Goal: Task Accomplishment & Management: Use online tool/utility

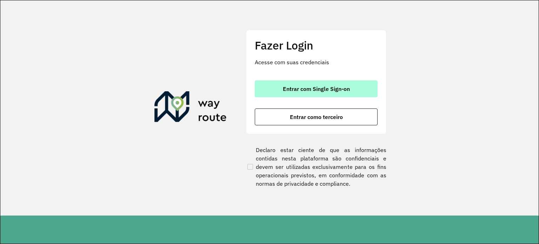
click at [312, 80] on button "Entrar com Single Sign-on" at bounding box center [316, 88] width 123 height 17
click at [330, 88] on span "Entrar com Single Sign-on" at bounding box center [316, 89] width 67 height 6
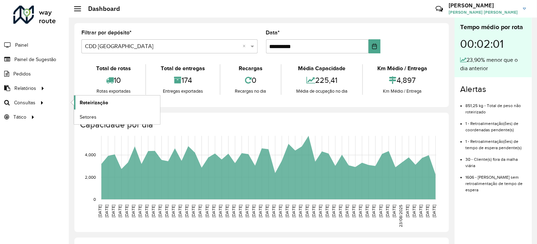
click at [88, 101] on span "Roteirização" at bounding box center [94, 102] width 28 height 7
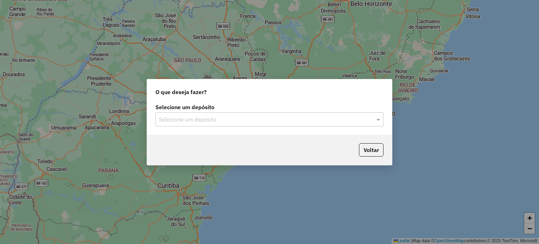
click at [260, 119] on input "text" at bounding box center [262, 119] width 207 height 8
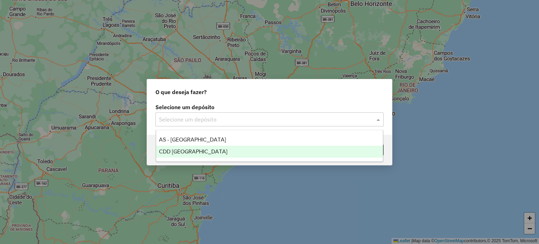
click at [212, 149] on div "CDD [GEOGRAPHIC_DATA]" at bounding box center [269, 152] width 227 height 12
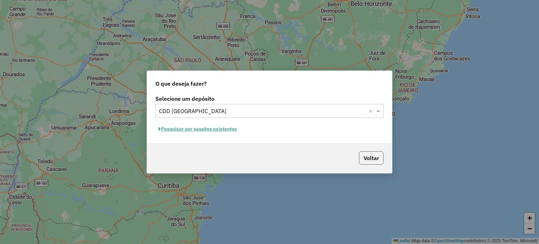
click at [370, 155] on button "Voltar" at bounding box center [371, 157] width 25 height 13
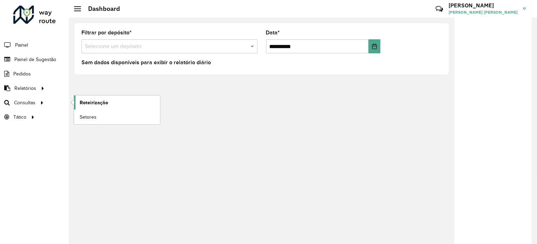
click at [98, 104] on span "Roteirização" at bounding box center [94, 102] width 28 height 7
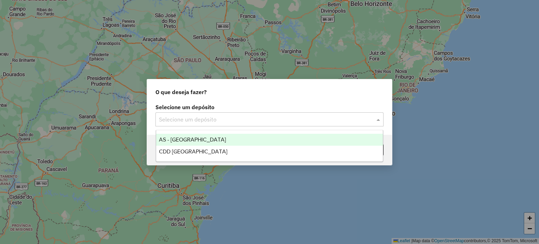
click at [252, 123] on input "text" at bounding box center [262, 119] width 207 height 8
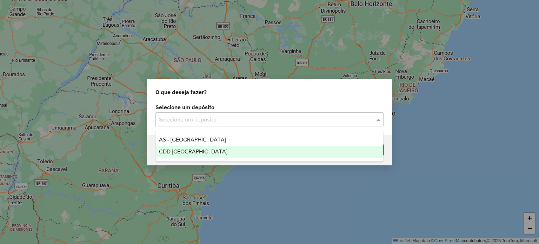
click at [193, 151] on span "CDD [GEOGRAPHIC_DATA]" at bounding box center [193, 151] width 68 height 6
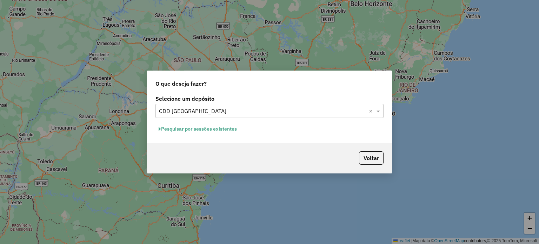
click at [229, 130] on button "Pesquisar por sessões existentes" at bounding box center [197, 129] width 85 height 11
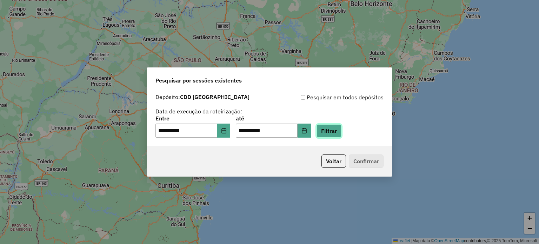
click at [331, 134] on button "Filtrar" at bounding box center [329, 130] width 25 height 13
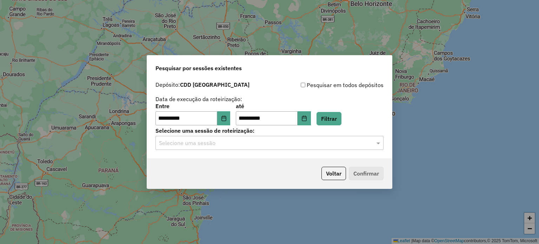
click at [271, 144] on input "text" at bounding box center [262, 143] width 207 height 8
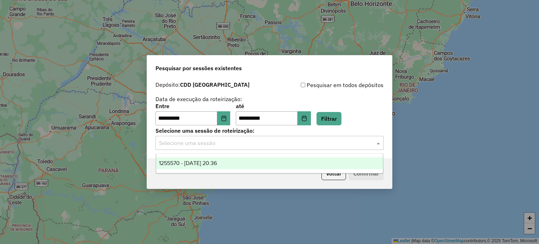
click at [217, 162] on span "1255570 - 29/08/2025 20:36" at bounding box center [188, 163] width 58 height 6
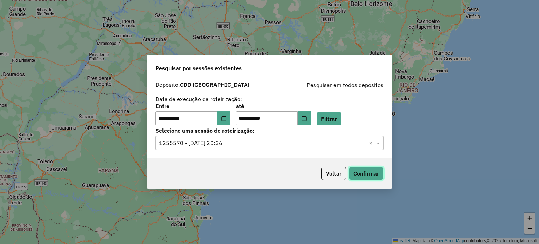
click at [373, 175] on button "Confirmar" at bounding box center [366, 173] width 35 height 13
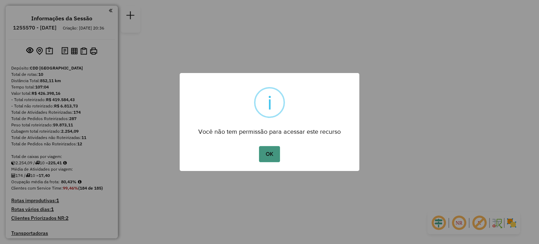
click at [271, 160] on button "OK" at bounding box center [269, 154] width 21 height 16
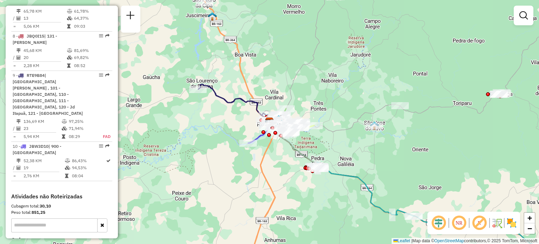
scroll to position [526, 0]
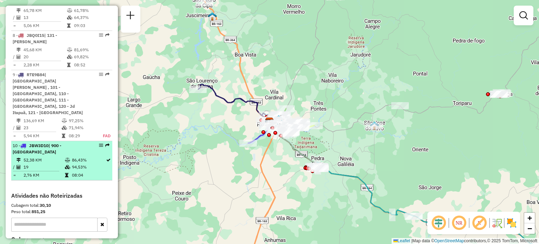
click at [81, 164] on td "94,53%" at bounding box center [89, 167] width 34 height 7
select select "**********"
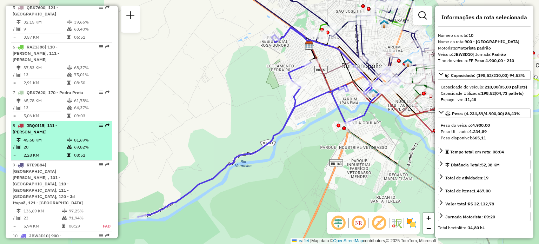
scroll to position [418, 0]
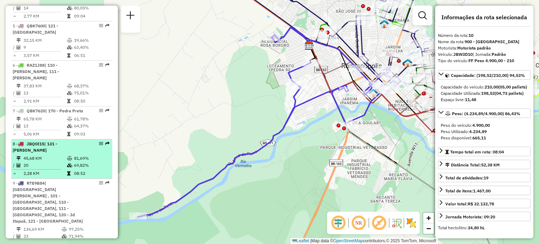
click at [48, 155] on td "45,68 KM" at bounding box center [45, 158] width 44 height 7
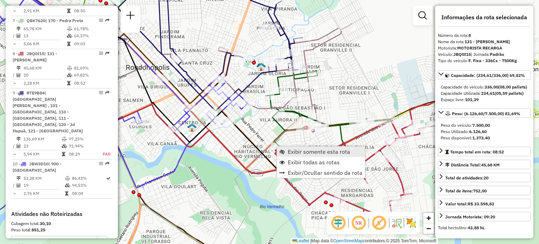
scroll to position [539, 0]
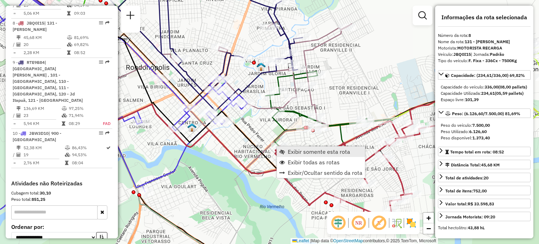
click at [291, 151] on span "Exibir somente esta rota" at bounding box center [319, 152] width 62 height 6
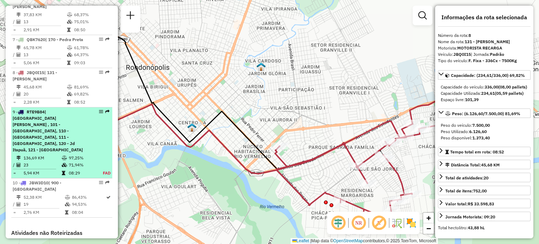
scroll to position [469, 0]
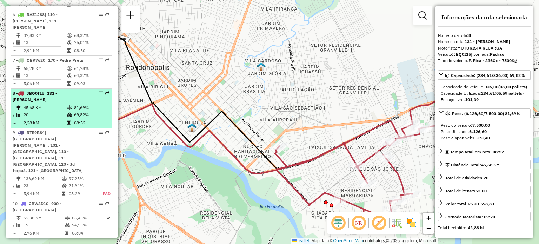
click at [47, 91] on span "| 131 - [PERSON_NAME]" at bounding box center [35, 97] width 45 height 12
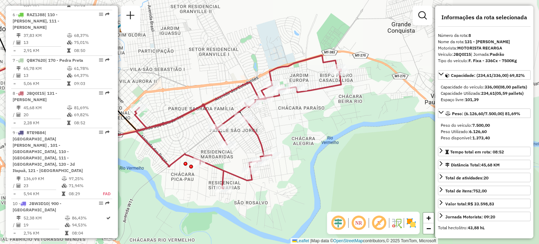
drag, startPoint x: 316, startPoint y: 120, endPoint x: 175, endPoint y: 82, distance: 145.6
click at [175, 82] on div "Janela de atendimento Grade de atendimento Capacidade Transportadoras Veículos …" at bounding box center [269, 122] width 539 height 244
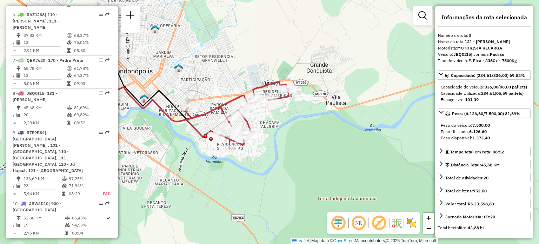
drag, startPoint x: 227, startPoint y: 90, endPoint x: 235, endPoint y: 97, distance: 10.7
click at [235, 97] on icon at bounding box center [165, 86] width 170 height 71
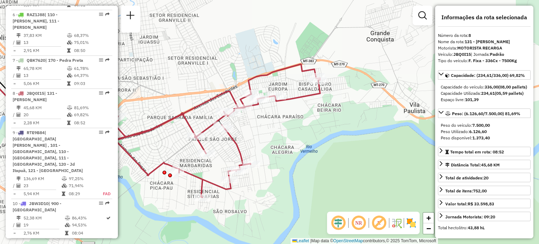
drag, startPoint x: 337, startPoint y: 117, endPoint x: 351, endPoint y: 119, distance: 14.1
click at [351, 119] on div "Janela de atendimento Grade de atendimento Capacidade Transportadoras Veículos …" at bounding box center [269, 122] width 539 height 244
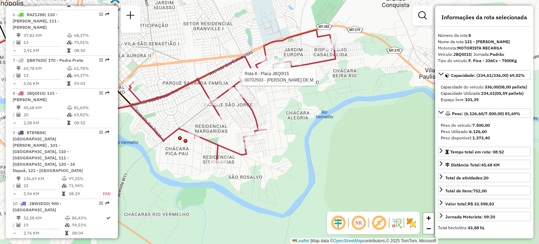
drag, startPoint x: 323, startPoint y: 119, endPoint x: 314, endPoint y: 113, distance: 10.3
click at [315, 113] on div "Rota 8 - Placa JBQ0I15 00702503 - [PERSON_NAME] DE M Janela de atendimento Grad…" at bounding box center [269, 122] width 539 height 244
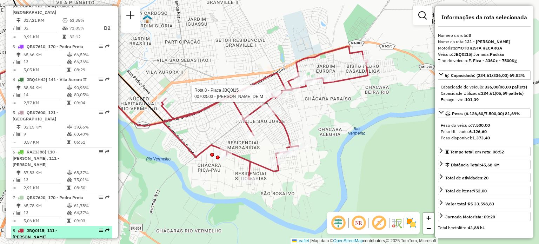
scroll to position [328, 0]
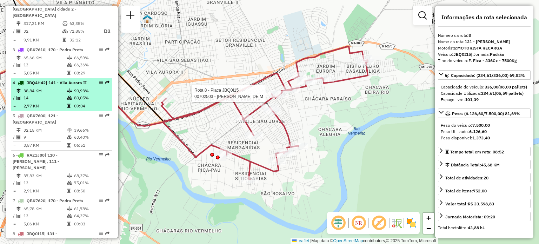
click at [52, 82] on div "4 - JBQ4H42 | 141 - [GEOGRAPHIC_DATA]" at bounding box center [50, 83] width 74 height 6
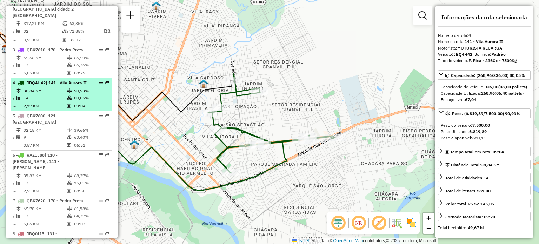
click at [51, 81] on div "4 - JBQ4H42 | 141 - [GEOGRAPHIC_DATA]" at bounding box center [50, 83] width 74 height 6
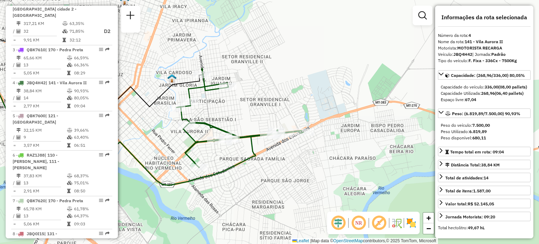
drag, startPoint x: 278, startPoint y: 125, endPoint x: 153, endPoint y: 110, distance: 125.5
click at [153, 110] on div "Janela de atendimento Grade de atendimento Capacidade Transportadoras Veículos …" at bounding box center [269, 122] width 539 height 244
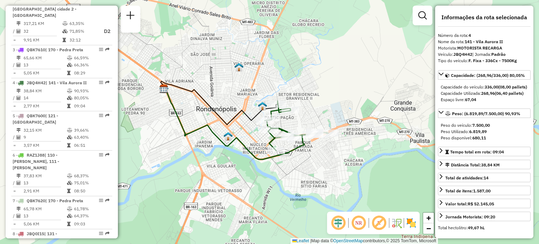
drag, startPoint x: 319, startPoint y: 102, endPoint x: 327, endPoint y: 101, distance: 7.4
click at [327, 101] on div "Janela de atendimento Grade de atendimento Capacidade Transportadoras Veículos …" at bounding box center [269, 122] width 539 height 244
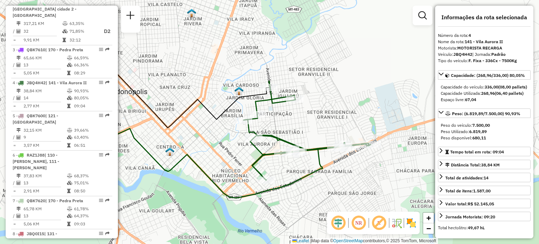
drag, startPoint x: 337, startPoint y: 115, endPoint x: 351, endPoint y: 108, distance: 15.5
click at [351, 108] on div "Janela de atendimento Grade de atendimento Capacidade Transportadoras Veículos …" at bounding box center [269, 122] width 539 height 244
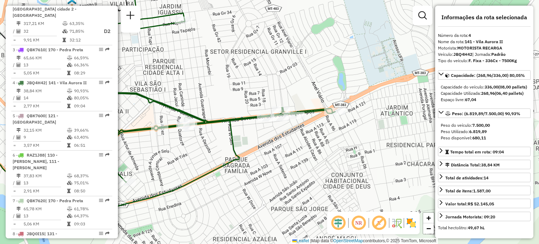
drag, startPoint x: 288, startPoint y: 182, endPoint x: 211, endPoint y: 197, distance: 78.7
click at [211, 197] on div "Janela de atendimento Grade de atendimento Capacidade Transportadoras Veículos …" at bounding box center [269, 122] width 539 height 244
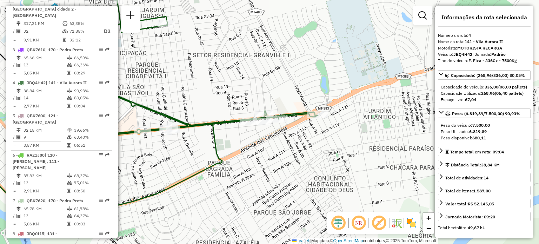
drag, startPoint x: 296, startPoint y: 160, endPoint x: 288, endPoint y: 161, distance: 8.2
click at [288, 161] on div "Janela de atendimento Grade de atendimento Capacidade Transportadoras Veículos …" at bounding box center [269, 122] width 539 height 244
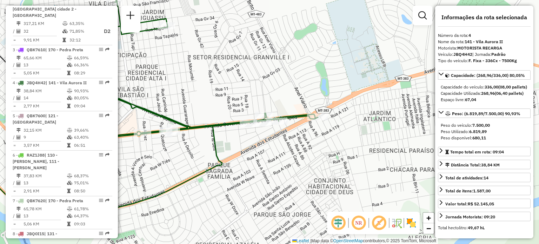
drag, startPoint x: 359, startPoint y: 142, endPoint x: 376, endPoint y: 137, distance: 17.2
click at [376, 137] on div "Janela de atendimento Grade de atendimento Capacidade Transportadoras Veículos …" at bounding box center [269, 122] width 539 height 244
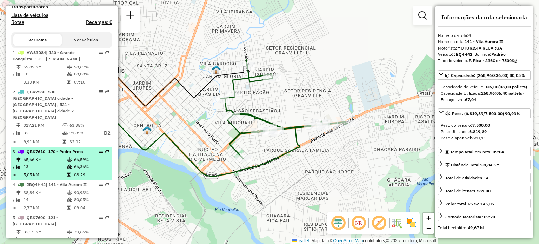
scroll to position [223, 0]
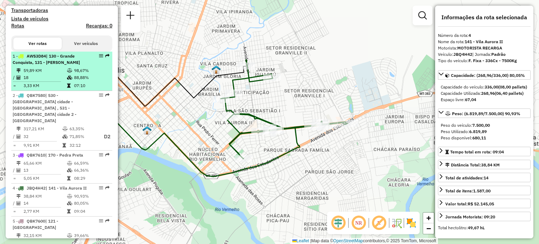
click at [63, 65] on span "| 130 - Grande Conquista, 131 - [PERSON_NAME]" at bounding box center [46, 59] width 67 height 12
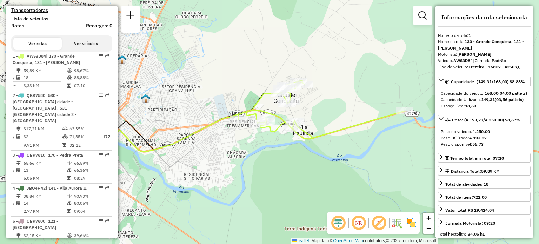
drag, startPoint x: 305, startPoint y: 101, endPoint x: 259, endPoint y: 92, distance: 46.8
click at [259, 92] on icon at bounding box center [322, 109] width 166 height 59
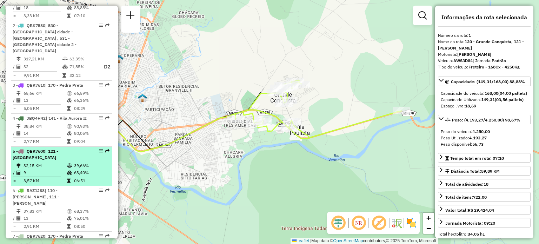
scroll to position [293, 0]
click at [32, 162] on td "32,15 KM" at bounding box center [45, 165] width 44 height 7
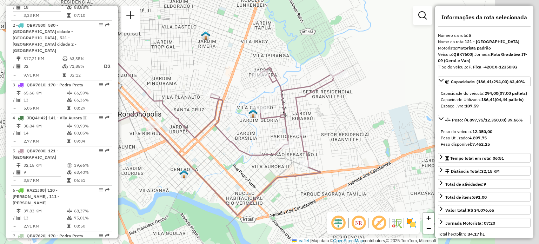
drag, startPoint x: 290, startPoint y: 132, endPoint x: 205, endPoint y: 134, distance: 85.3
click at [205, 134] on div "Janela de atendimento Grade de atendimento Capacidade Transportadoras Veículos …" at bounding box center [269, 122] width 539 height 244
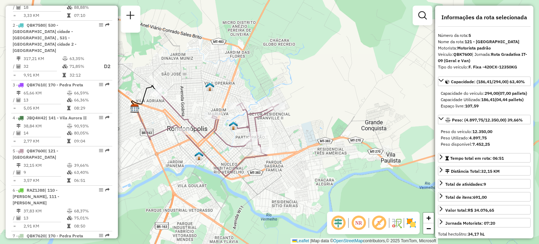
drag, startPoint x: 204, startPoint y: 134, endPoint x: 215, endPoint y: 136, distance: 11.3
click at [215, 136] on icon at bounding box center [219, 135] width 120 height 84
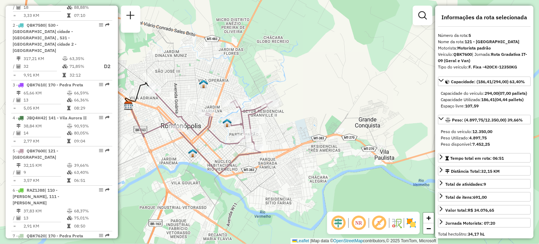
drag, startPoint x: 307, startPoint y: 141, endPoint x: 260, endPoint y: 95, distance: 65.8
click at [300, 137] on div "Janela de atendimento Grade de atendimento Capacidade Transportadoras Veículos …" at bounding box center [269, 122] width 539 height 244
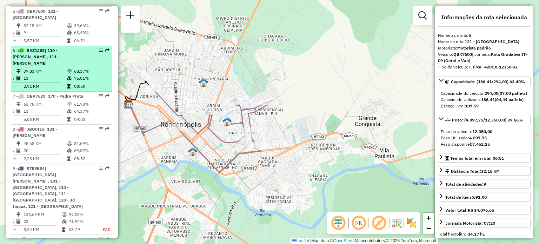
scroll to position [433, 0]
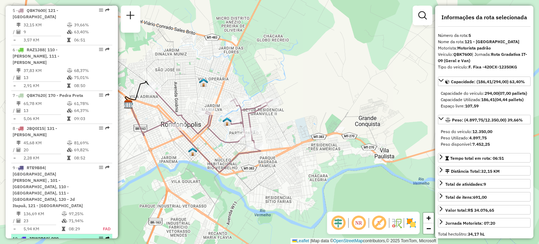
click at [51, 236] on span "| 900 - [GEOGRAPHIC_DATA]" at bounding box center [37, 242] width 49 height 12
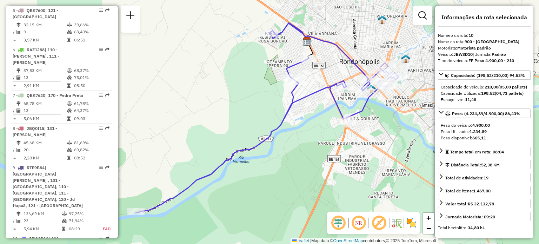
drag, startPoint x: 294, startPoint y: 145, endPoint x: 293, endPoint y: 140, distance: 5.3
click at [293, 140] on div "Janela de atendimento Grade de atendimento Capacidade Transportadoras Veículos …" at bounding box center [269, 122] width 539 height 244
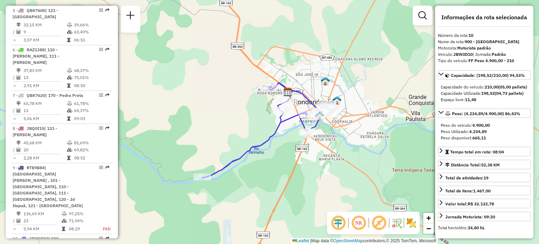
drag, startPoint x: 285, startPoint y: 149, endPoint x: 263, endPoint y: 147, distance: 22.6
click at [264, 147] on div "Janela de atendimento Grade de atendimento Capacidade Transportadoras Veículos …" at bounding box center [269, 122] width 539 height 244
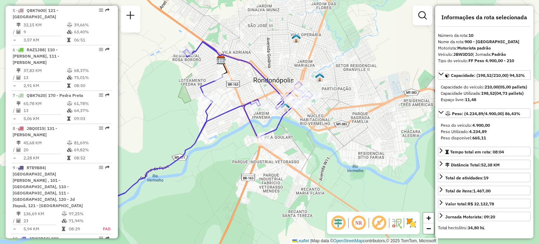
drag, startPoint x: 273, startPoint y: 98, endPoint x: 205, endPoint y: 115, distance: 69.7
click at [202, 116] on div "Janela de atendimento Grade de atendimento Capacidade Transportadoras Veículos …" at bounding box center [269, 122] width 539 height 244
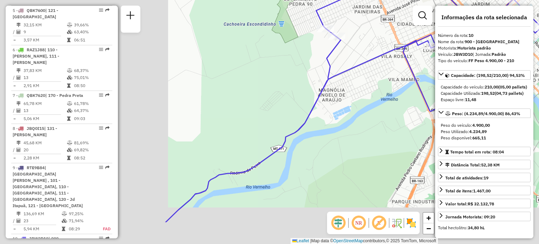
drag, startPoint x: 231, startPoint y: 122, endPoint x: 425, endPoint y: 53, distance: 206.7
click at [425, 55] on div "Janela de atendimento Grade de atendimento Capacidade Transportadoras Veículos …" at bounding box center [269, 122] width 539 height 244
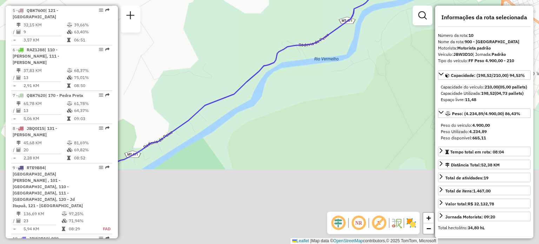
drag, startPoint x: 298, startPoint y: 136, endPoint x: 346, endPoint y: 26, distance: 119.4
click at [346, 26] on div "Janela de atendimento Grade de atendimento Capacidade Transportadoras Veículos …" at bounding box center [269, 122] width 539 height 244
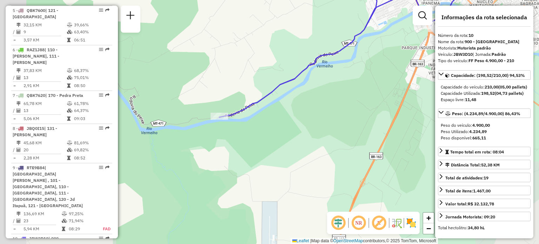
drag, startPoint x: 215, startPoint y: 120, endPoint x: 251, endPoint y: 110, distance: 37.2
click at [251, 110] on div "Janela de atendimento Grade de atendimento Capacidade Transportadoras Veículos …" at bounding box center [269, 122] width 539 height 244
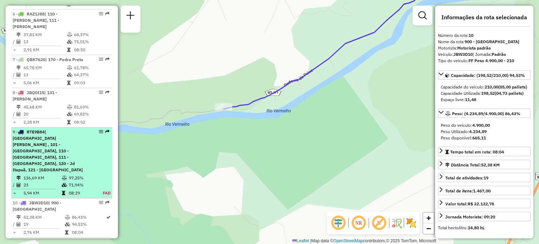
scroll to position [469, 0]
click at [60, 132] on span "| [GEOGRAPHIC_DATA][PERSON_NAME] , 101 - [GEOGRAPHIC_DATA], 110 - [GEOGRAPHIC_D…" at bounding box center [48, 151] width 70 height 43
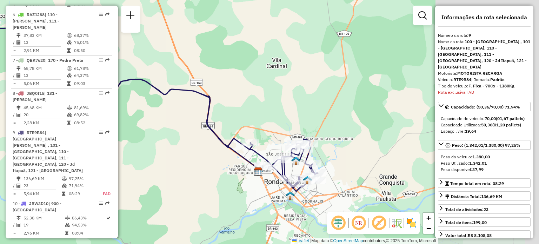
drag, startPoint x: 285, startPoint y: 101, endPoint x: 162, endPoint y: 85, distance: 123.9
click at [162, 85] on div "Janela de atendimento Grade de atendimento Capacidade Transportadoras Veículos …" at bounding box center [269, 122] width 539 height 244
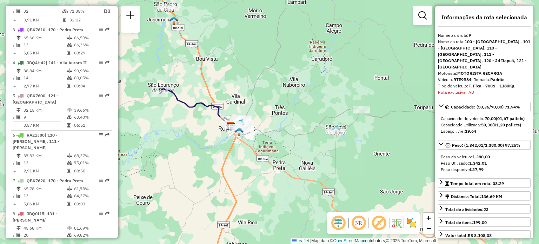
scroll to position [348, 0]
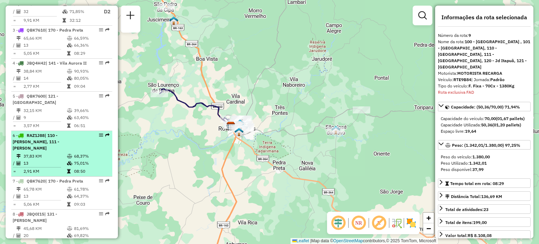
click at [58, 153] on td "37,83 KM" at bounding box center [45, 156] width 44 height 7
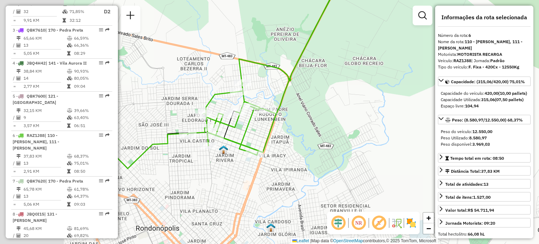
drag, startPoint x: 249, startPoint y: 118, endPoint x: 305, endPoint y: 126, distance: 56.0
click at [308, 132] on div "Janela de atendimento Grade de atendimento Capacidade Transportadoras Veículos …" at bounding box center [269, 122] width 539 height 244
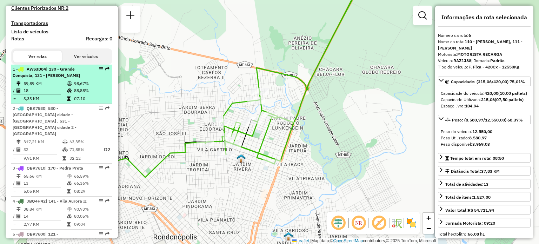
scroll to position [211, 0]
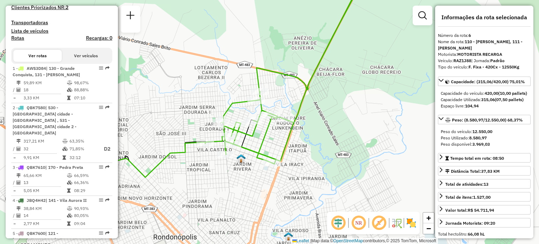
click at [86, 62] on button "Ver veículos" at bounding box center [86, 56] width 48 height 12
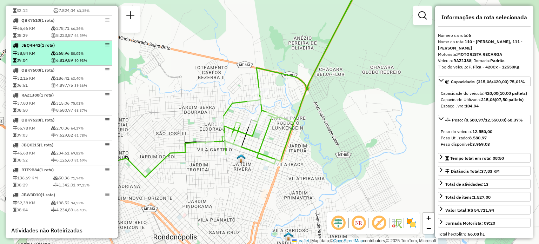
scroll to position [316, 0]
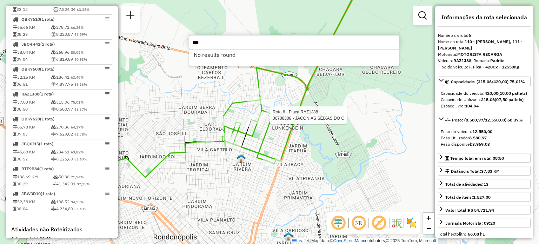
type input "***"
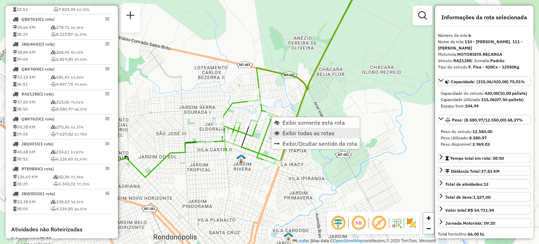
click at [290, 136] on span "Exibir todas as rotas" at bounding box center [309, 133] width 52 height 6
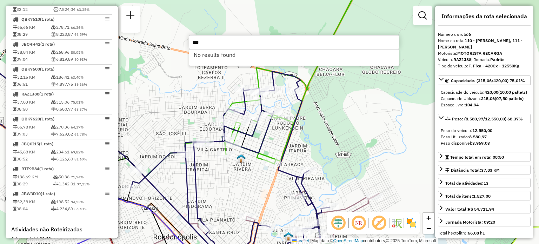
scroll to position [0, 0]
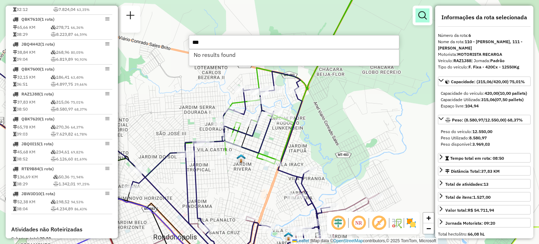
type input "***"
click at [423, 16] on em at bounding box center [422, 15] width 8 height 8
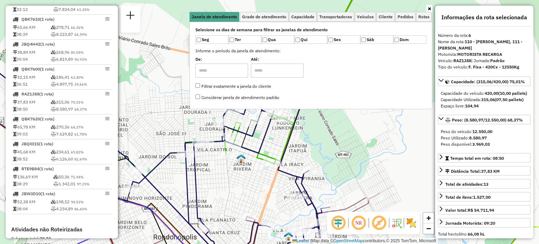
click at [428, 7] on icon at bounding box center [429, 9] width 3 height 4
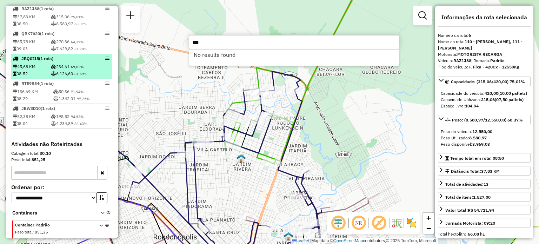
scroll to position [419, 0]
